Goal: Task Accomplishment & Management: Manage account settings

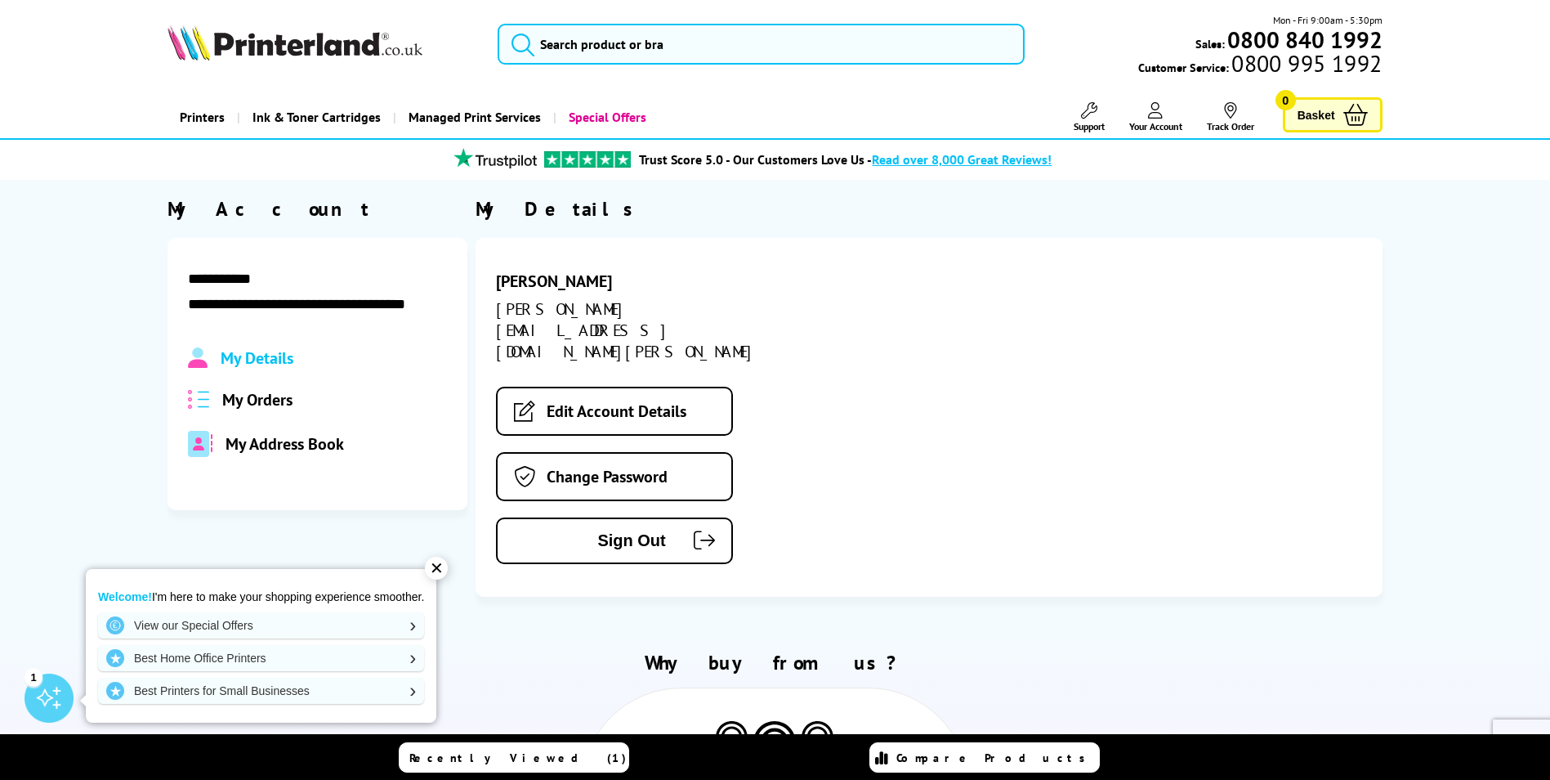
click at [231, 396] on span "My Orders" at bounding box center [257, 399] width 70 height 21
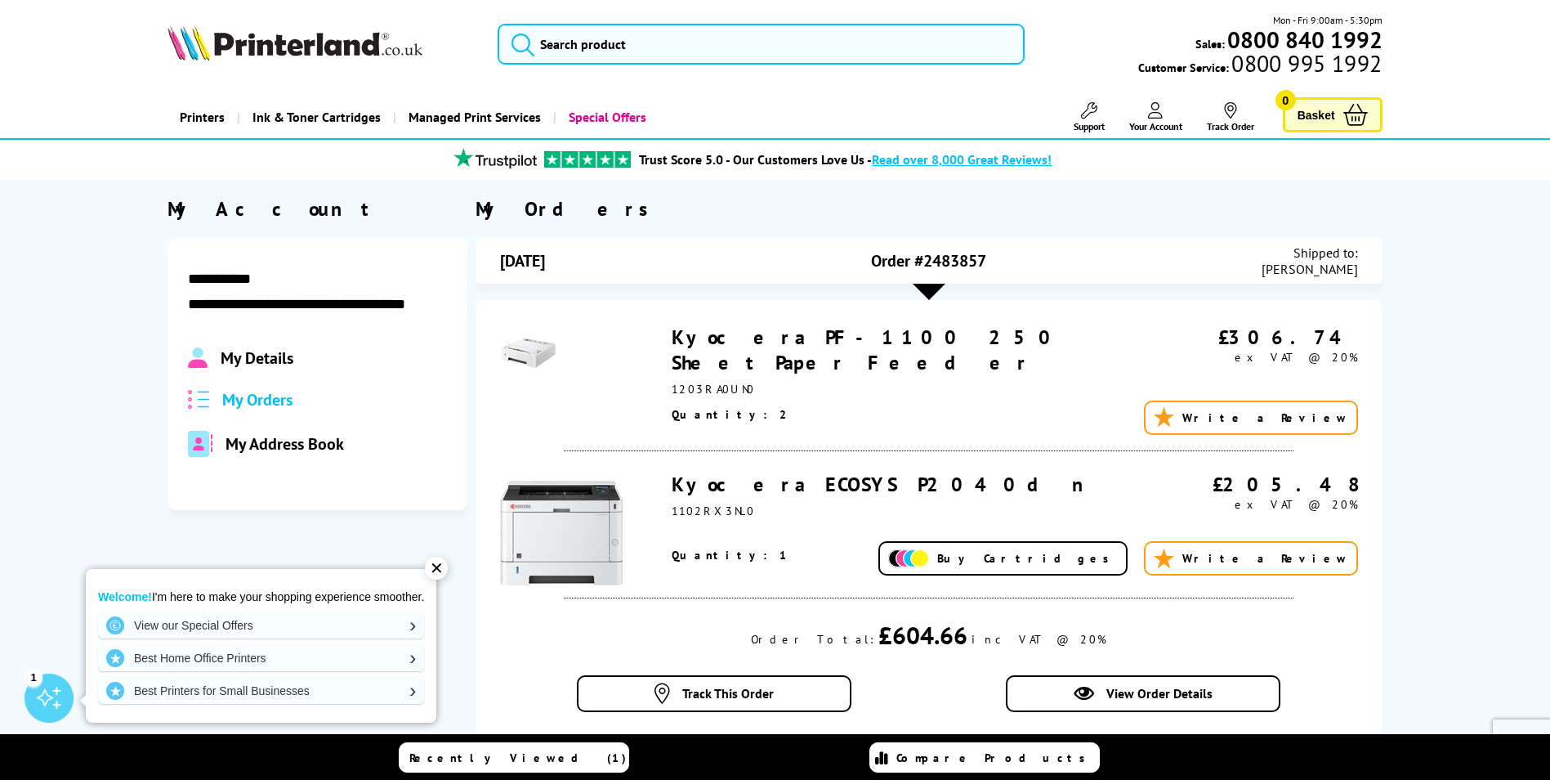
click at [1231, 104] on icon at bounding box center [1231, 110] width 16 height 16
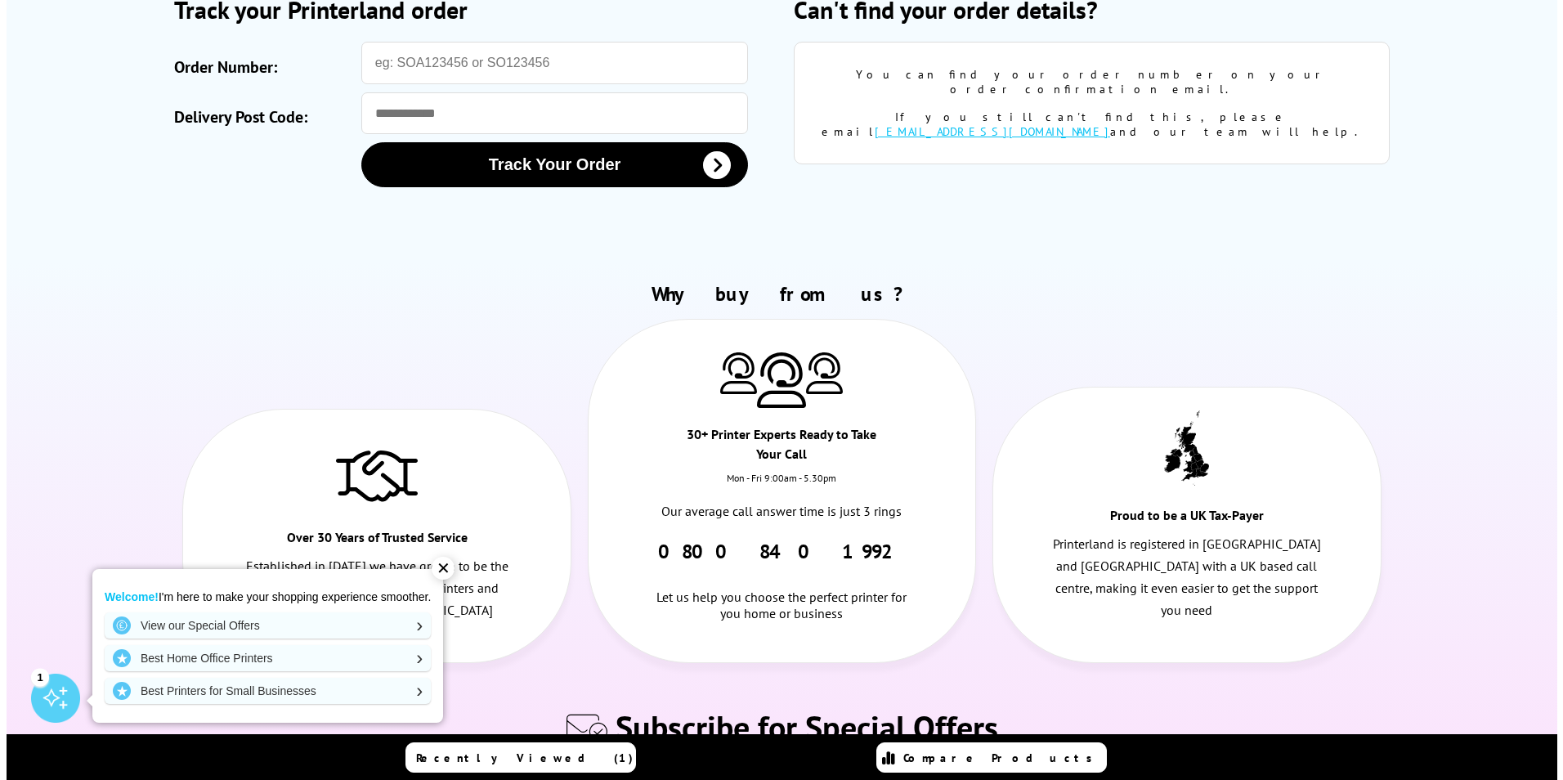
scroll to position [490, 0]
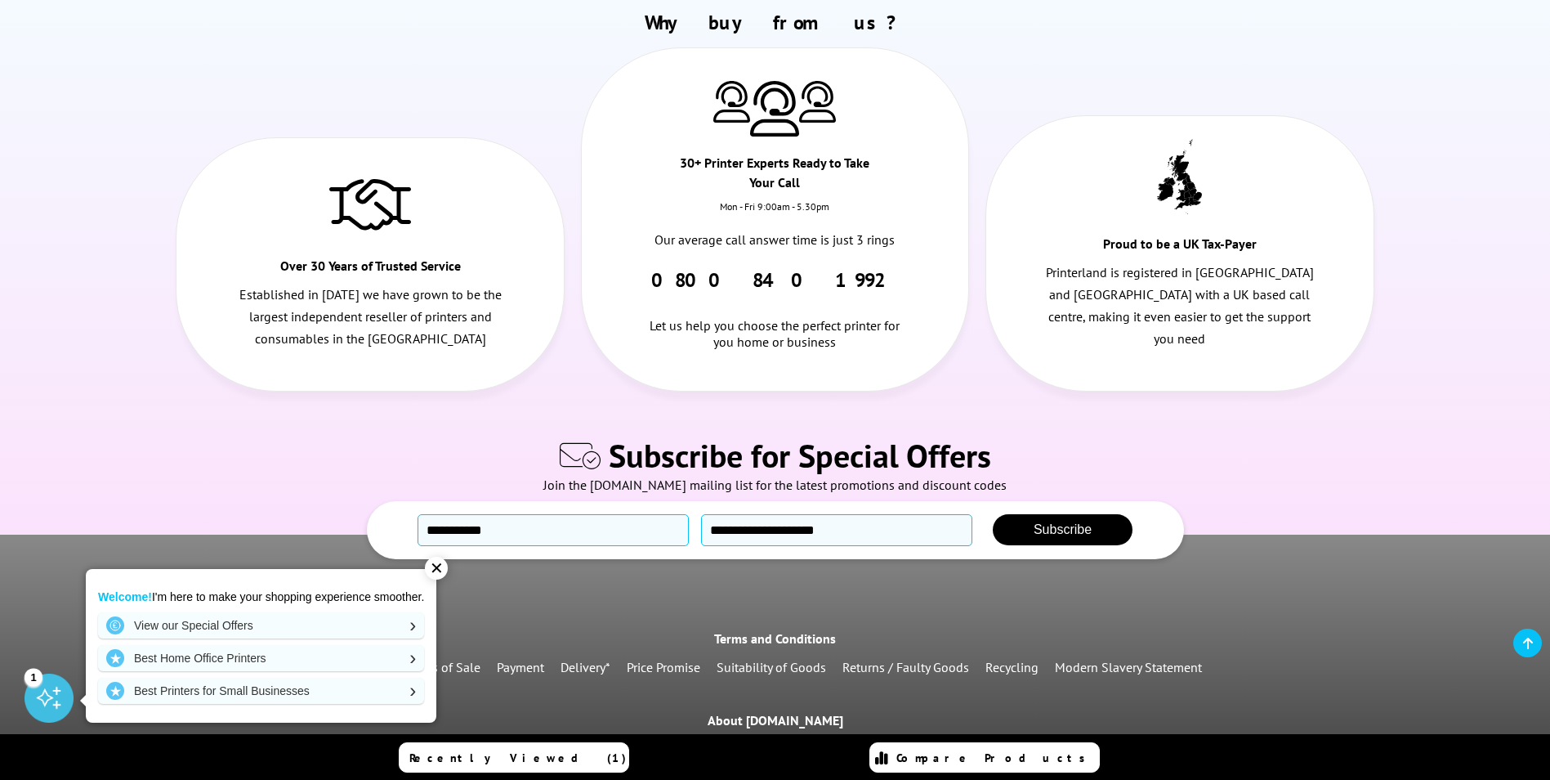
click at [443, 567] on div "✕" at bounding box center [436, 568] width 23 height 23
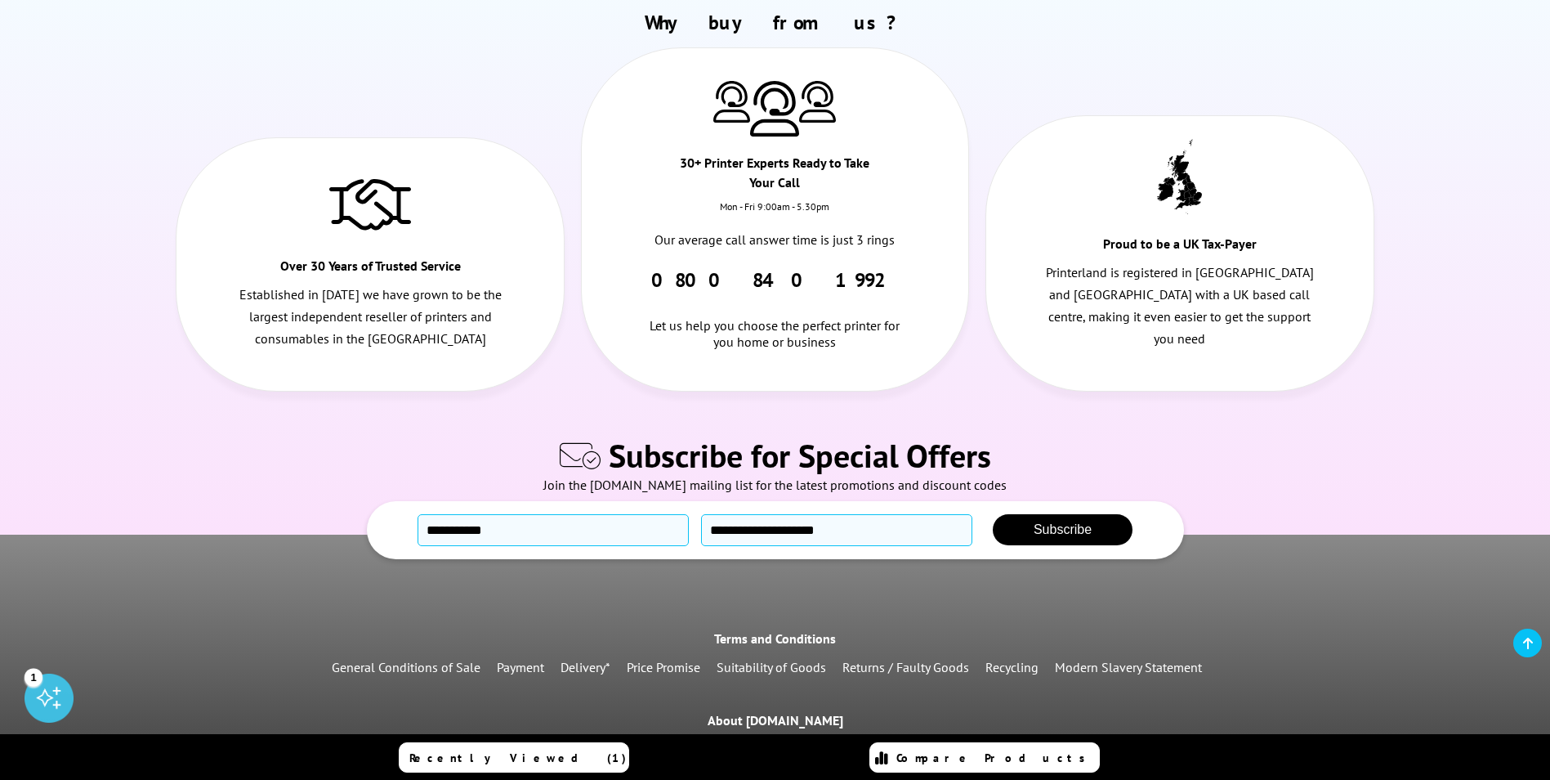
click at [537, 753] on span "Recently Viewed (1)" at bounding box center [517, 757] width 217 height 15
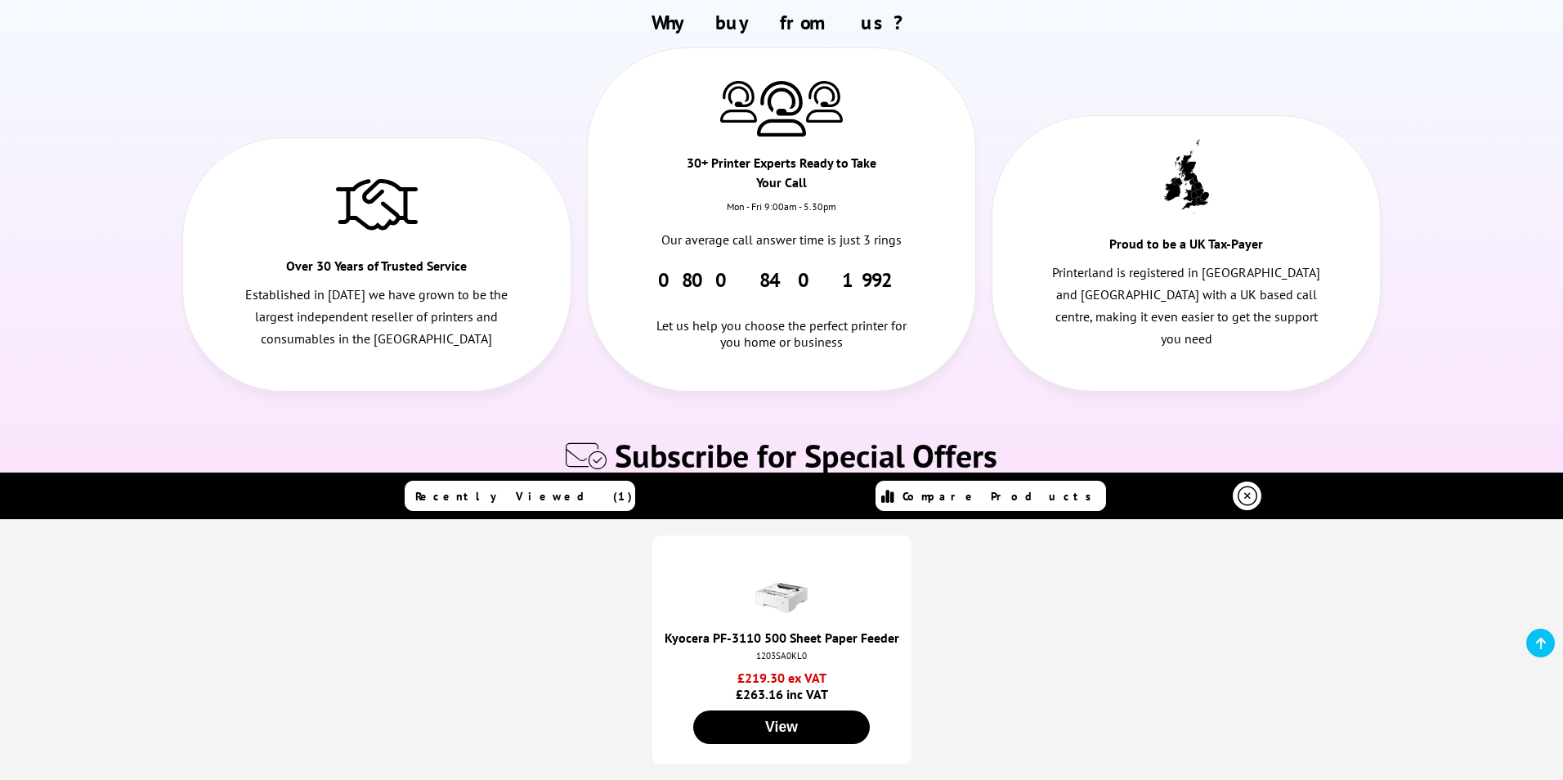
click at [1545, 640] on icon at bounding box center [1541, 643] width 10 height 13
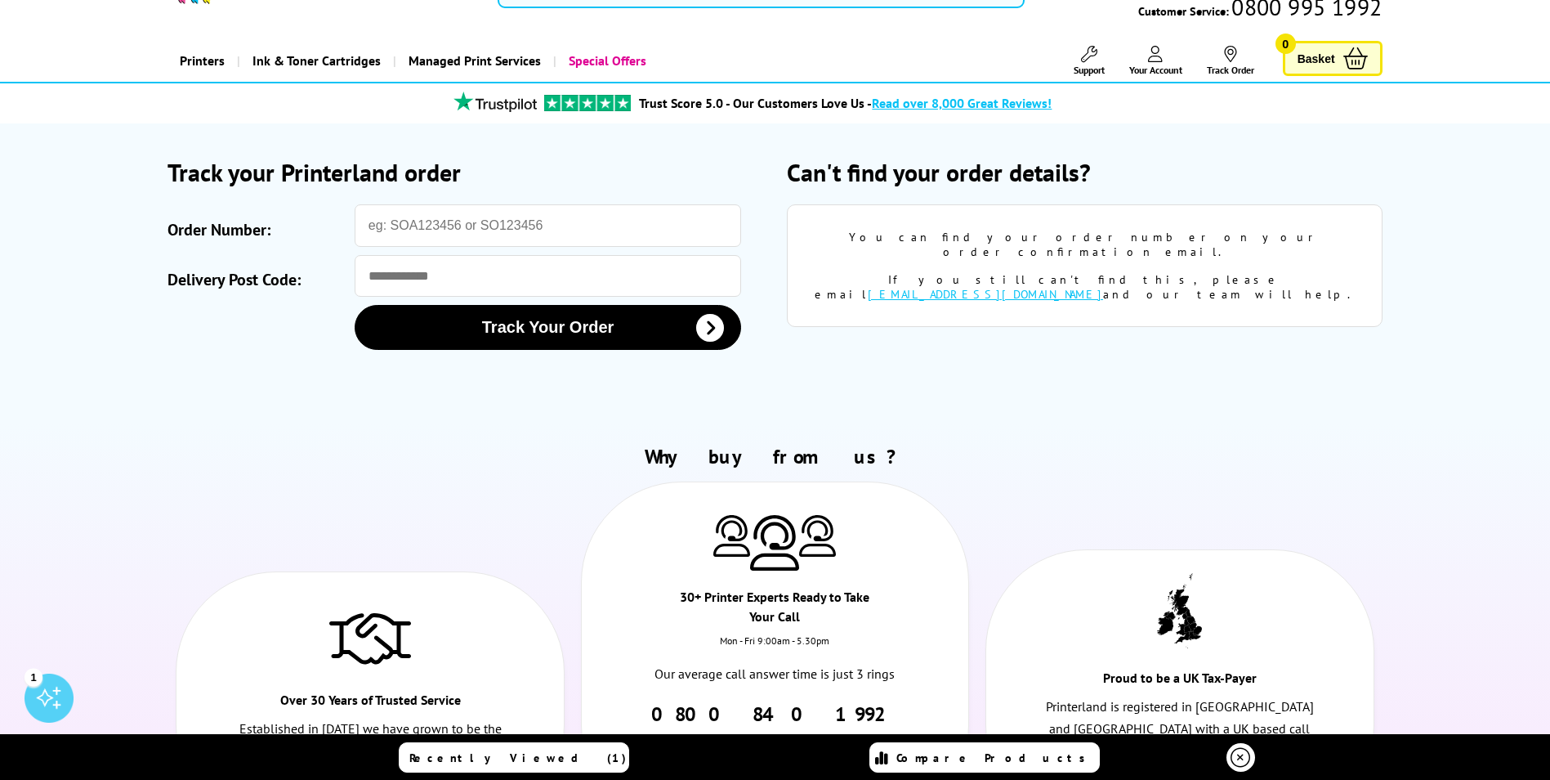
scroll to position [0, 0]
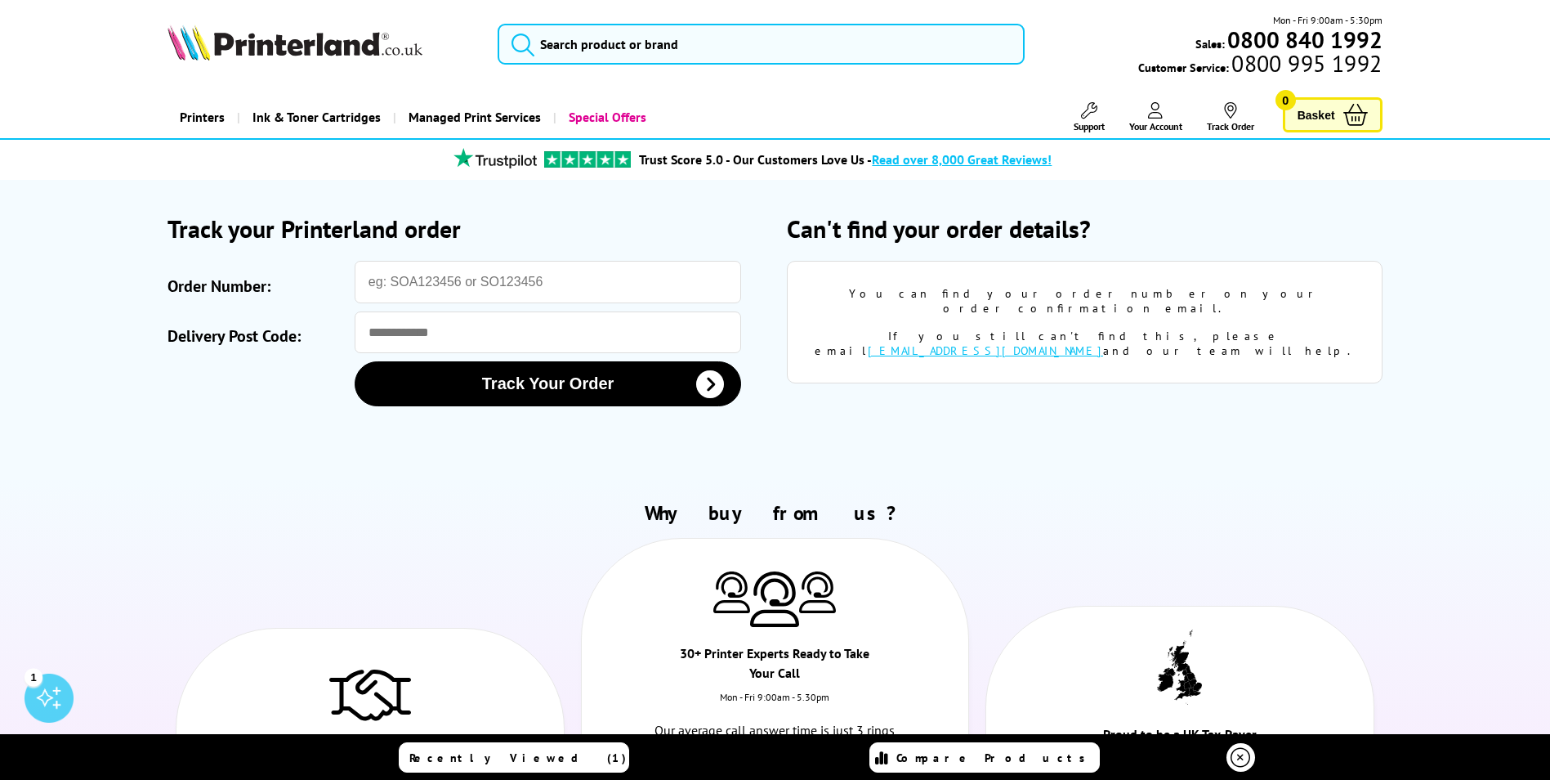
click at [1136, 550] on ul "Over 30 Years of Trusted Service Established in 1993 we have grown to be the la…" at bounding box center [775, 720] width 1214 height 365
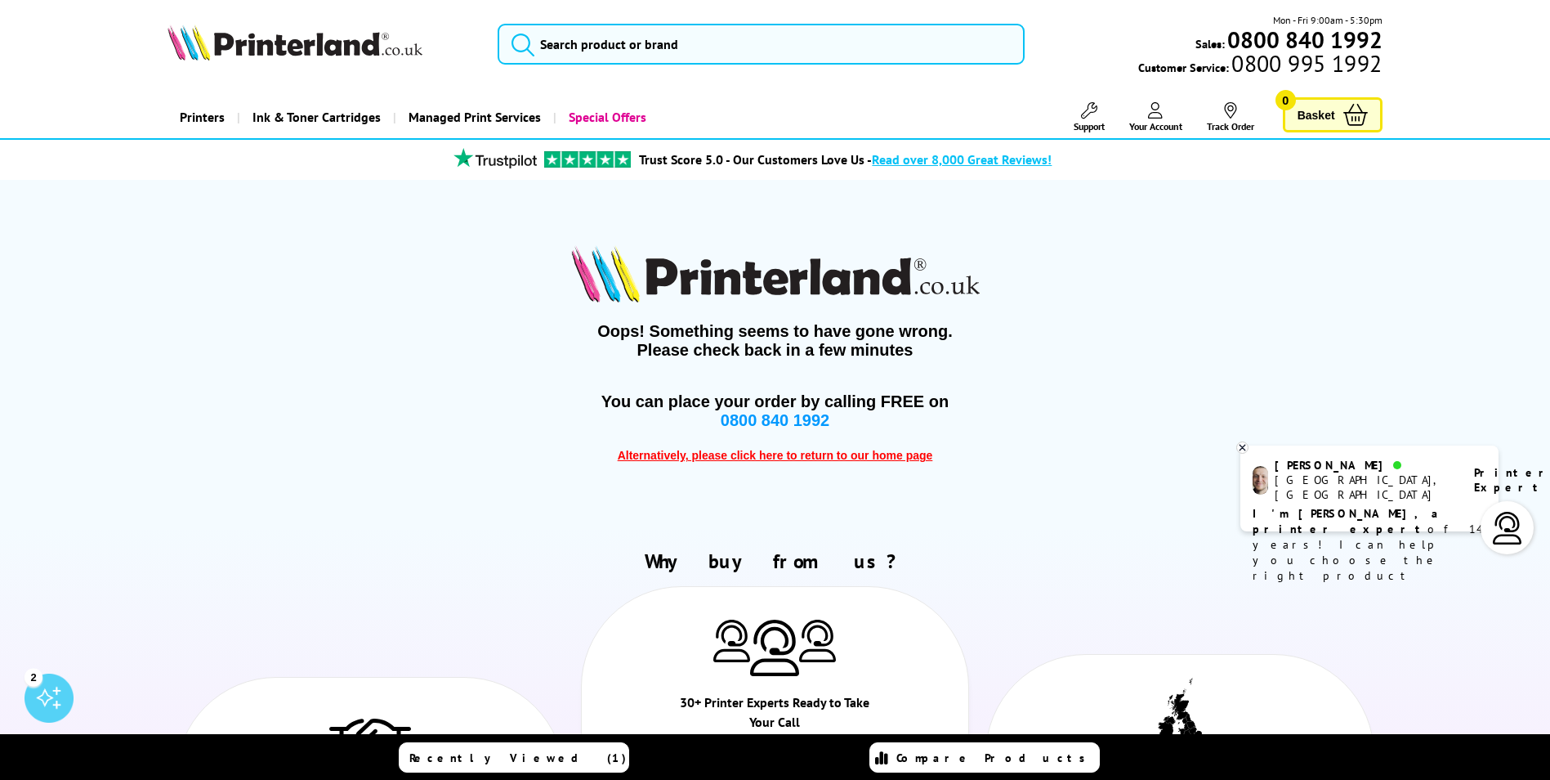
click at [1162, 118] on link "Your Account" at bounding box center [1155, 117] width 53 height 30
click at [1170, 120] on span "Your Account" at bounding box center [1155, 126] width 53 height 12
click at [702, 439] on div "Oops! Something seems to have gone wrong. Please check back in a few minutes Yo…" at bounding box center [775, 354] width 1214 height 349
click at [700, 448] on link "Alternatively, please click here to return to our home page" at bounding box center [775, 454] width 315 height 16
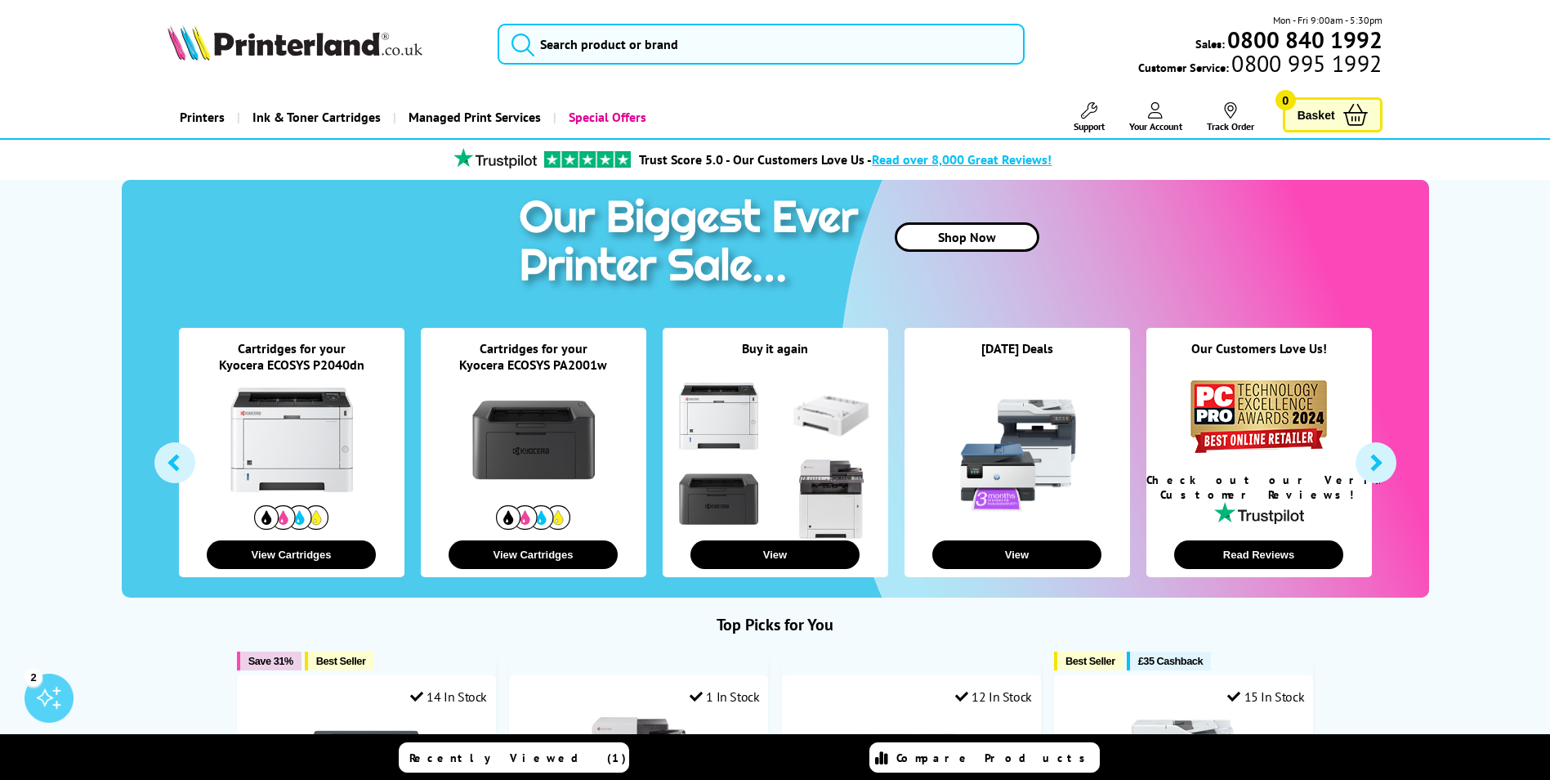
click at [1151, 118] on link "Your Account" at bounding box center [1155, 117] width 53 height 30
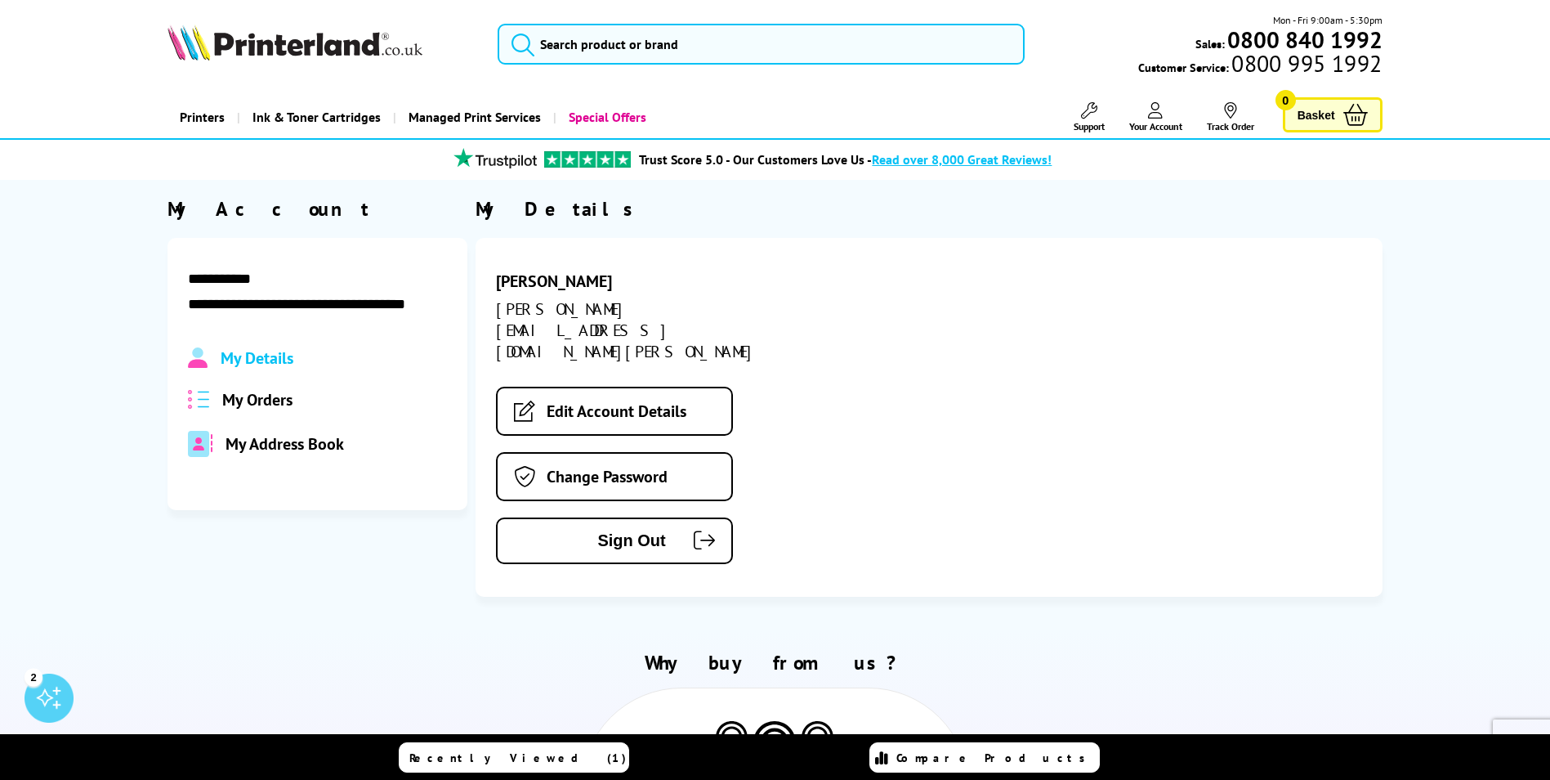
click at [1270, 124] on div "Support Technical Support Customer Support Track Order Sign Out About Us" at bounding box center [1206, 116] width 354 height 39
click at [1328, 103] on link "Basket 0" at bounding box center [1333, 114] width 100 height 35
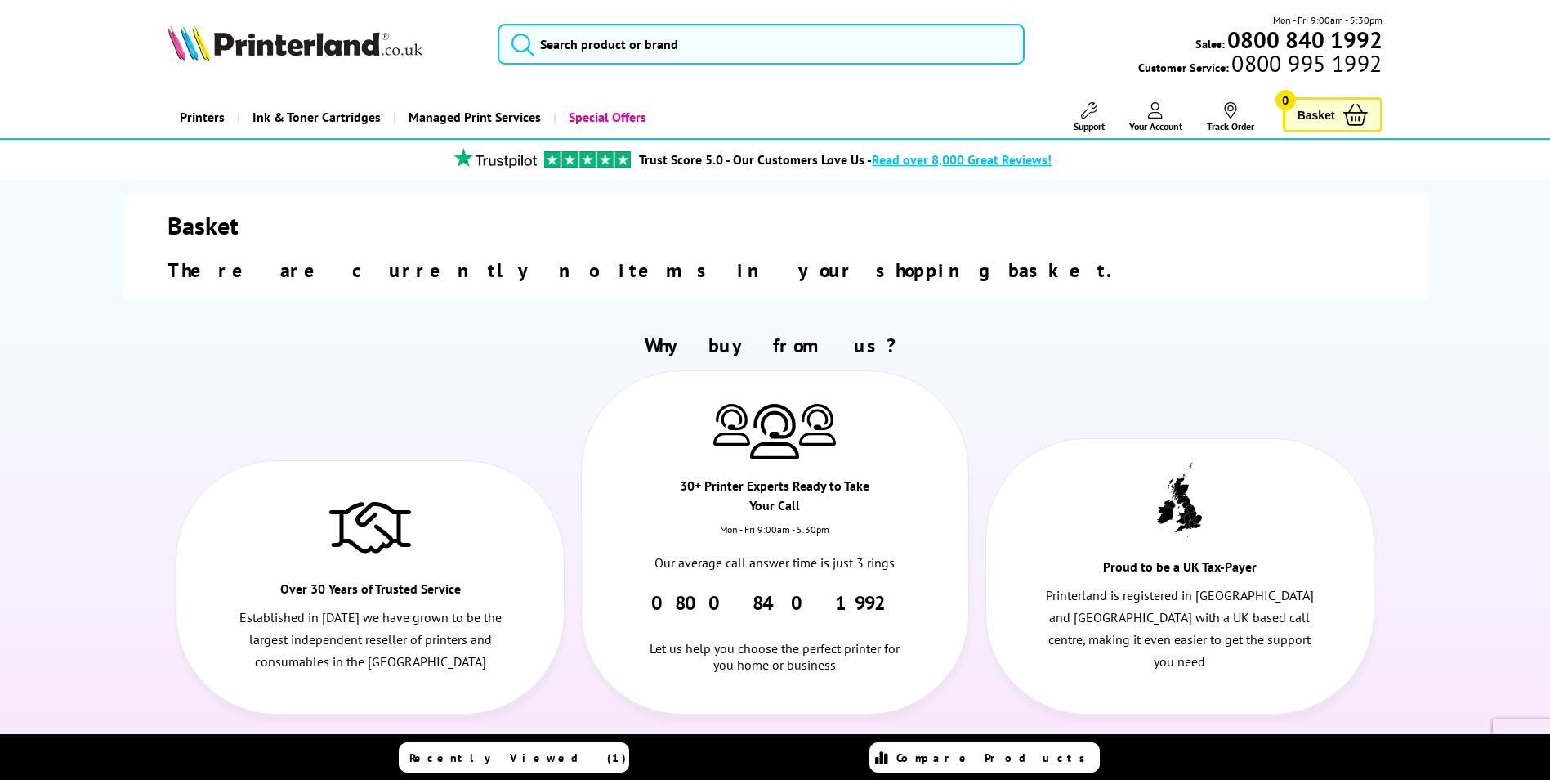
click at [1165, 110] on link "Your Account" at bounding box center [1155, 117] width 53 height 30
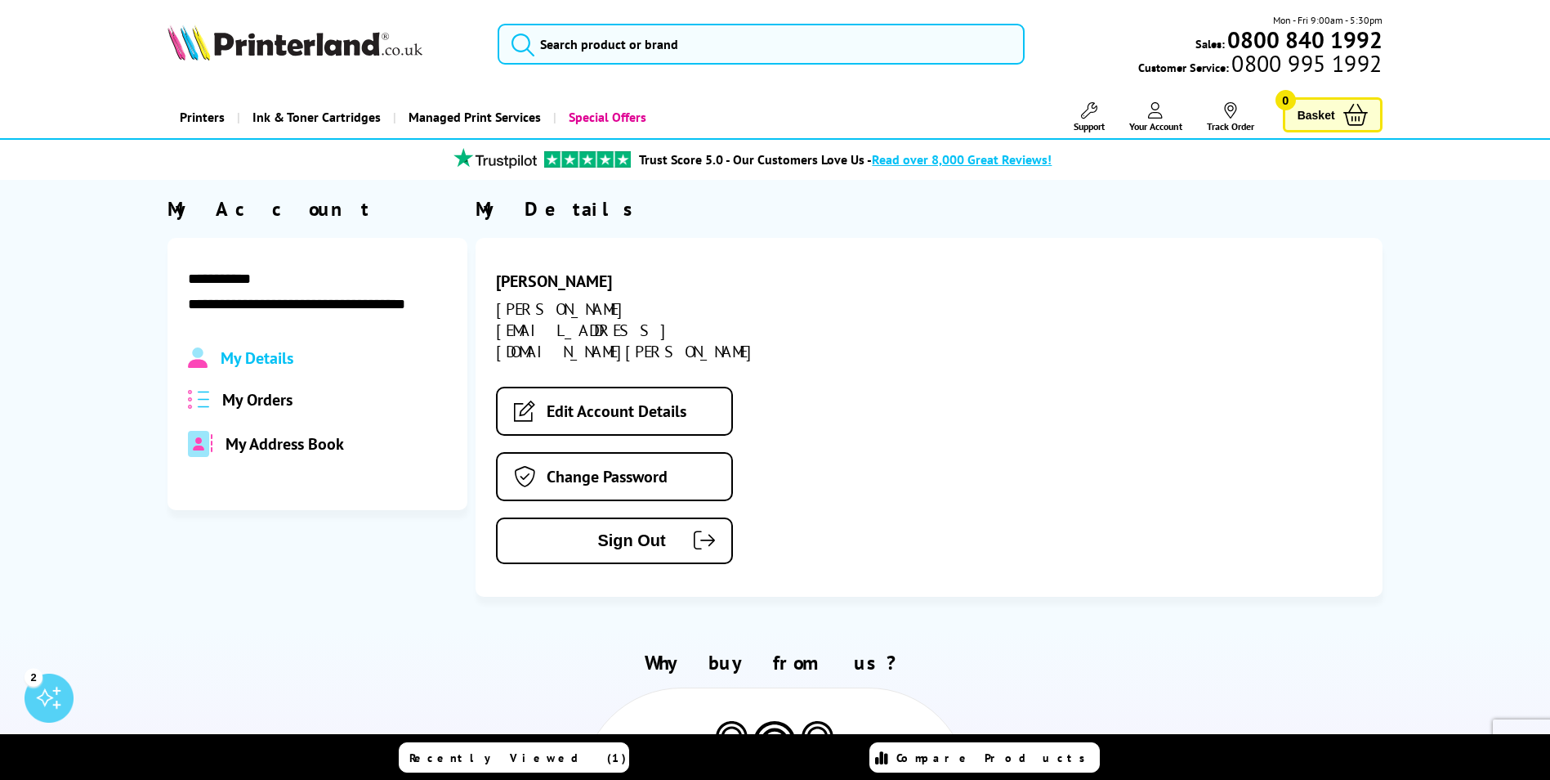
click at [269, 360] on span "My Details" at bounding box center [257, 357] width 73 height 21
drag, startPoint x: 637, startPoint y: 491, endPoint x: 628, endPoint y: 481, distance: 12.8
click at [636, 531] on span "Sign Out" at bounding box center [594, 540] width 144 height 19
